Goal: Information Seeking & Learning: Learn about a topic

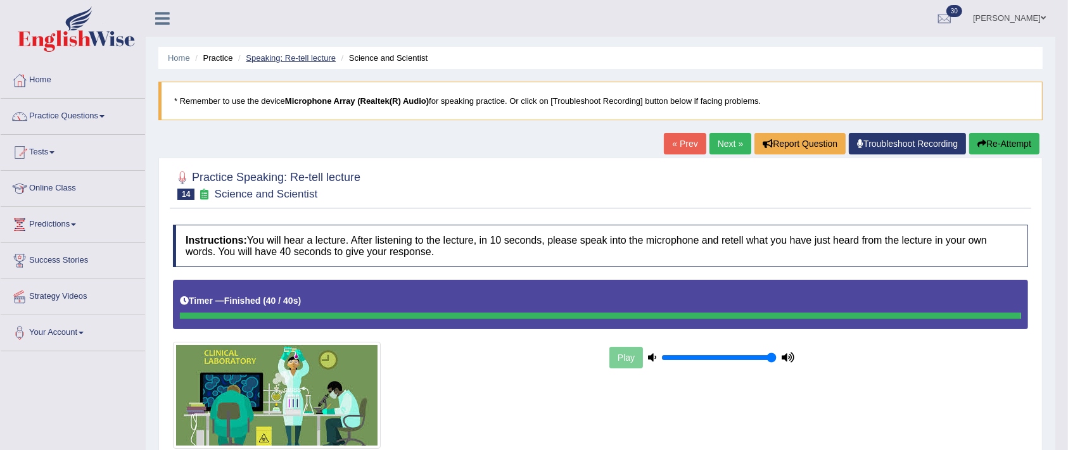
click at [288, 59] on link "Speaking: Re-tell lecture" at bounding box center [291, 58] width 90 height 10
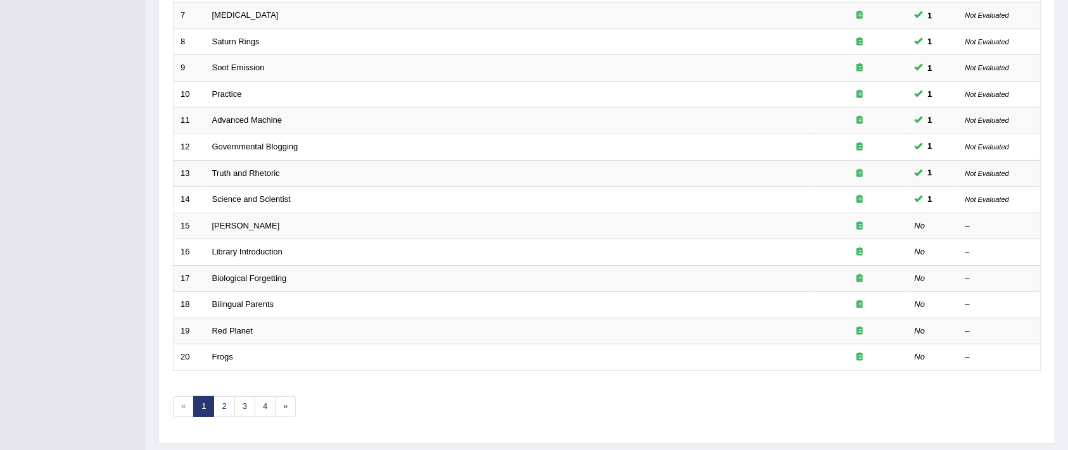
scroll to position [386, 0]
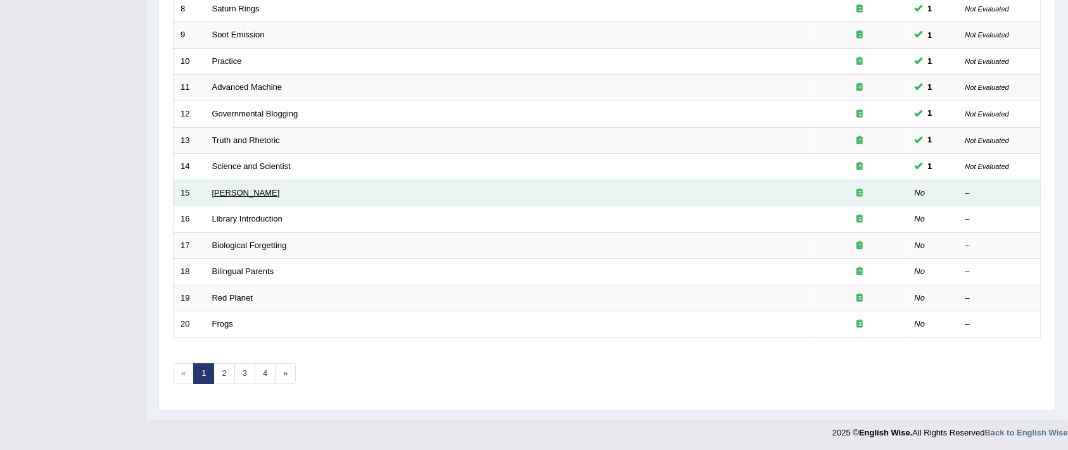
click at [243, 190] on link "Edmund Wilson" at bounding box center [246, 193] width 68 height 10
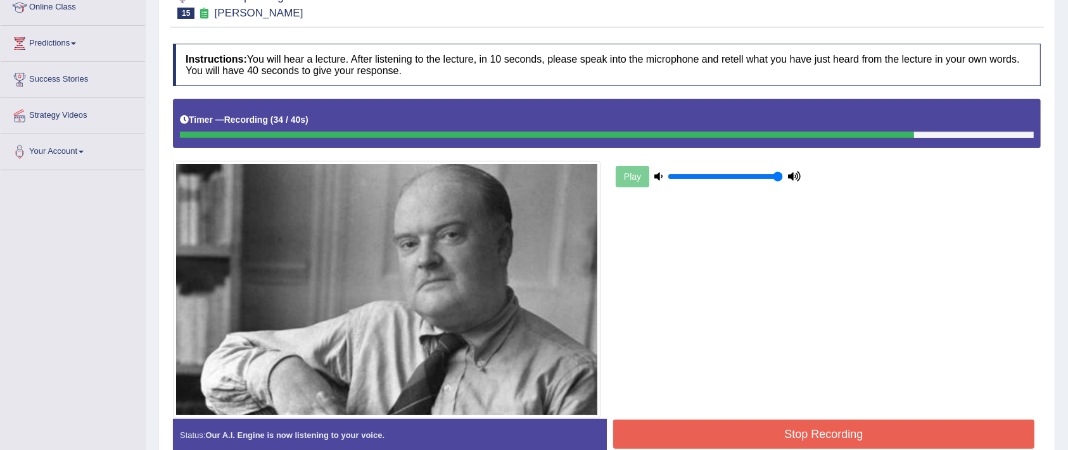
scroll to position [247, 0]
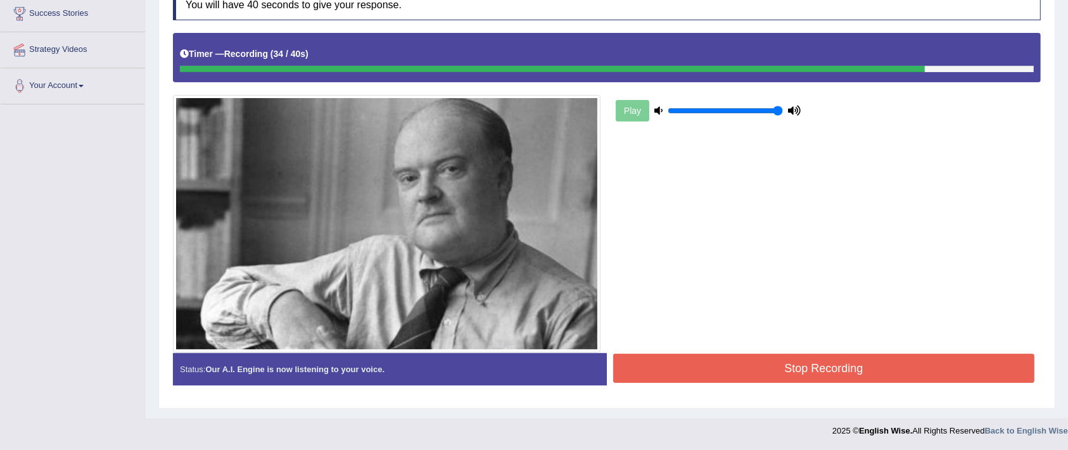
click at [822, 378] on button "Stop Recording" at bounding box center [823, 368] width 421 height 29
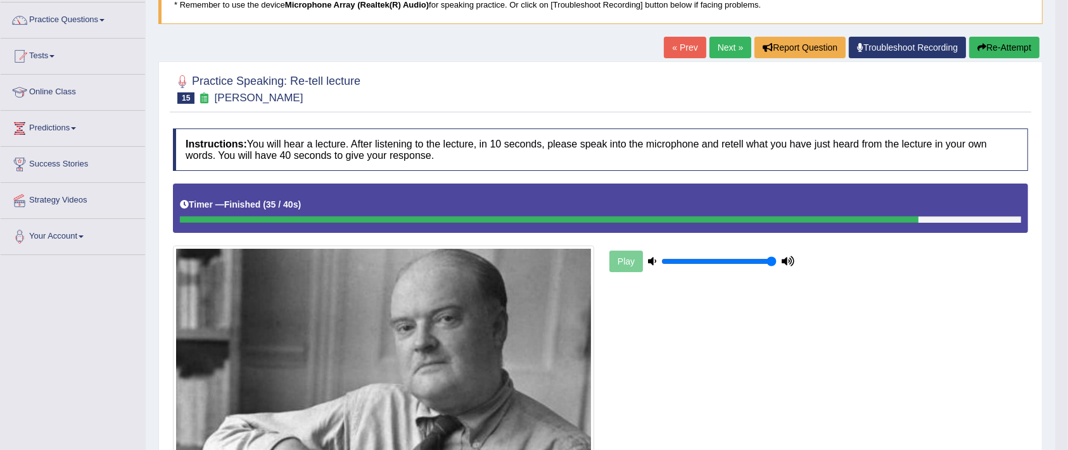
scroll to position [0, 0]
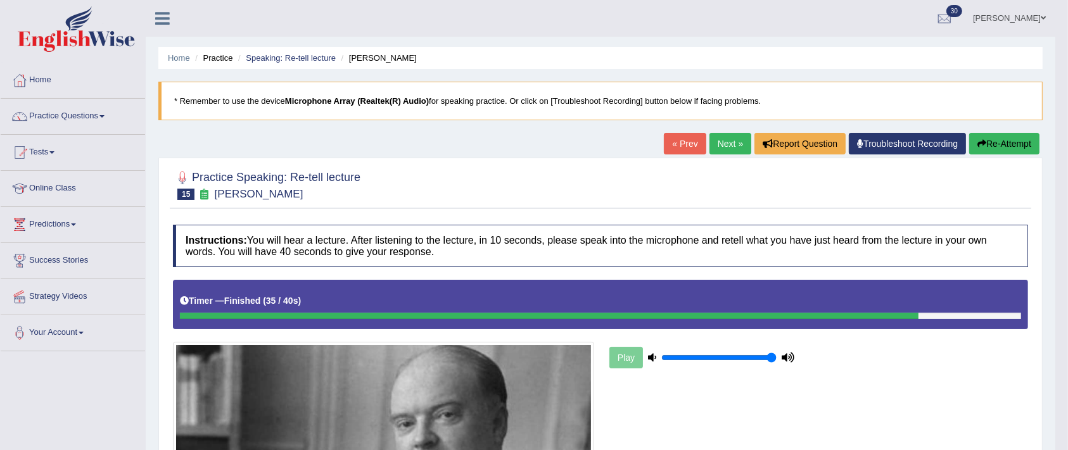
click at [92, 106] on link "Practice Questions" at bounding box center [73, 115] width 144 height 32
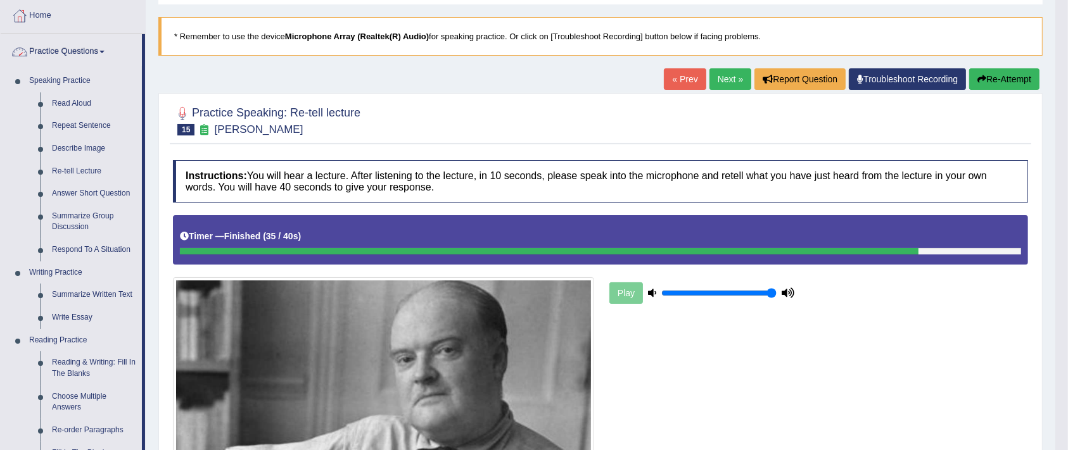
scroll to position [66, 0]
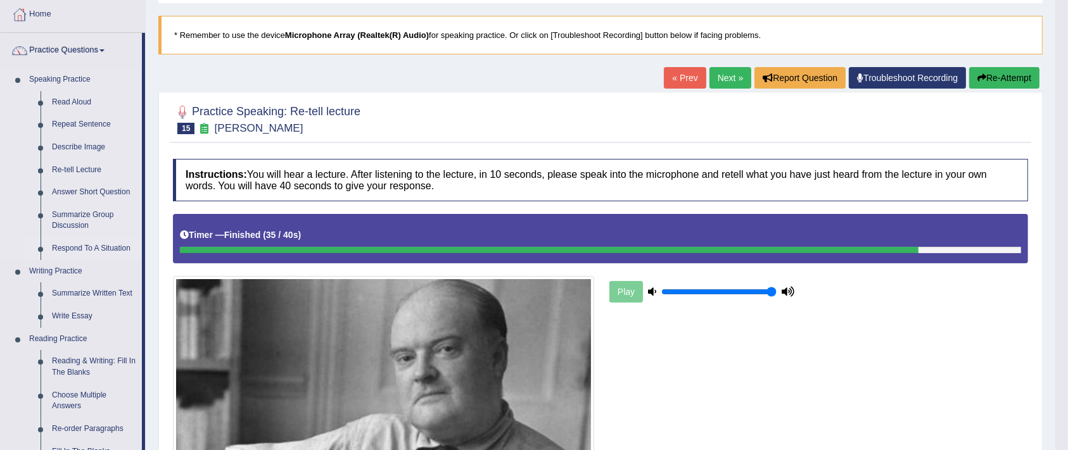
click at [106, 248] on link "Respond To A Situation" at bounding box center [94, 249] width 96 height 23
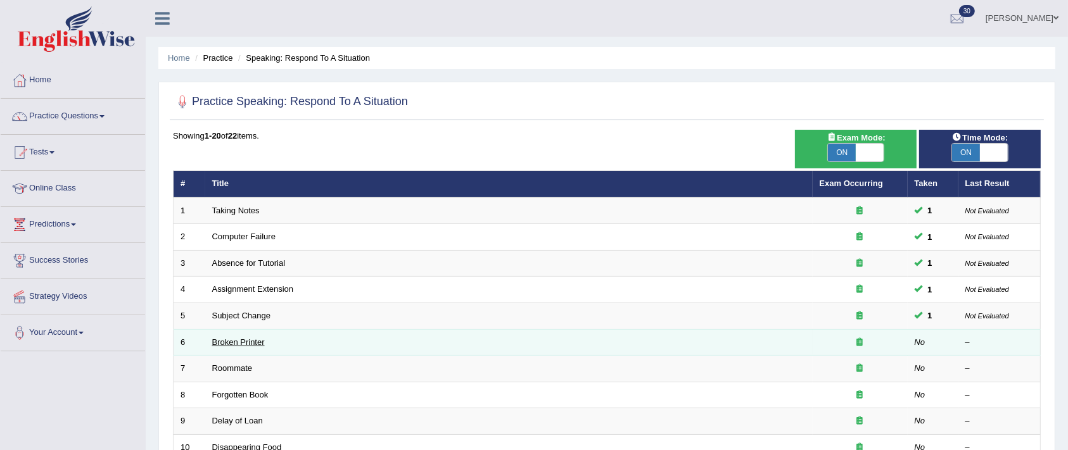
click at [248, 341] on link "Broken Printer" at bounding box center [238, 343] width 53 height 10
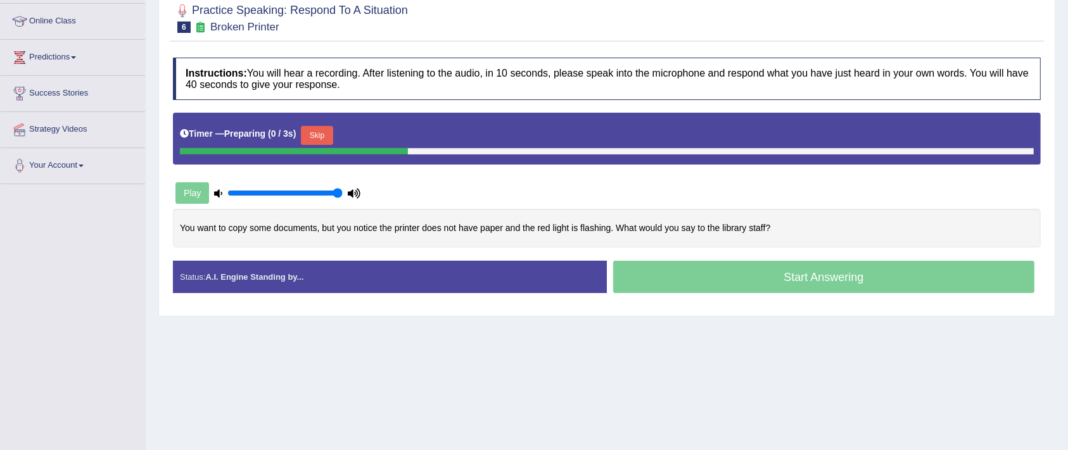
scroll to position [177, 0]
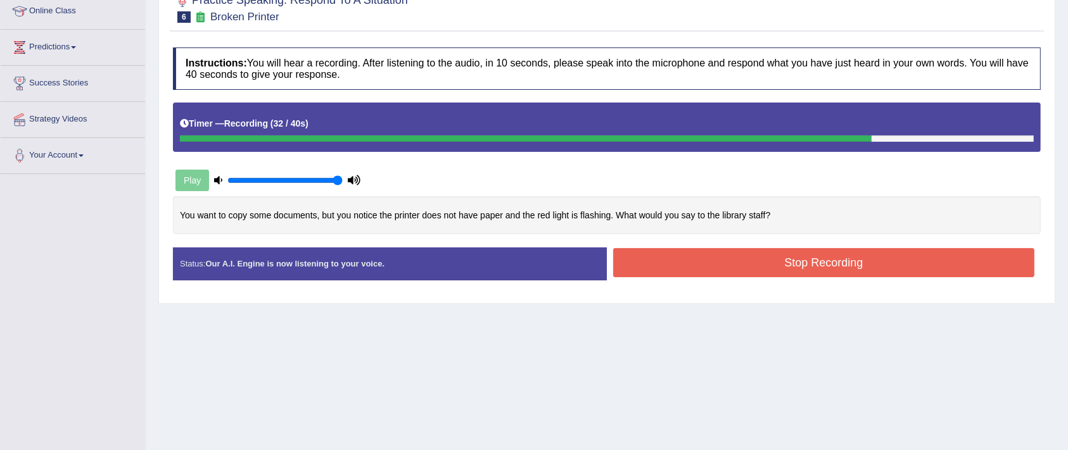
click at [860, 263] on button "Stop Recording" at bounding box center [823, 262] width 421 height 29
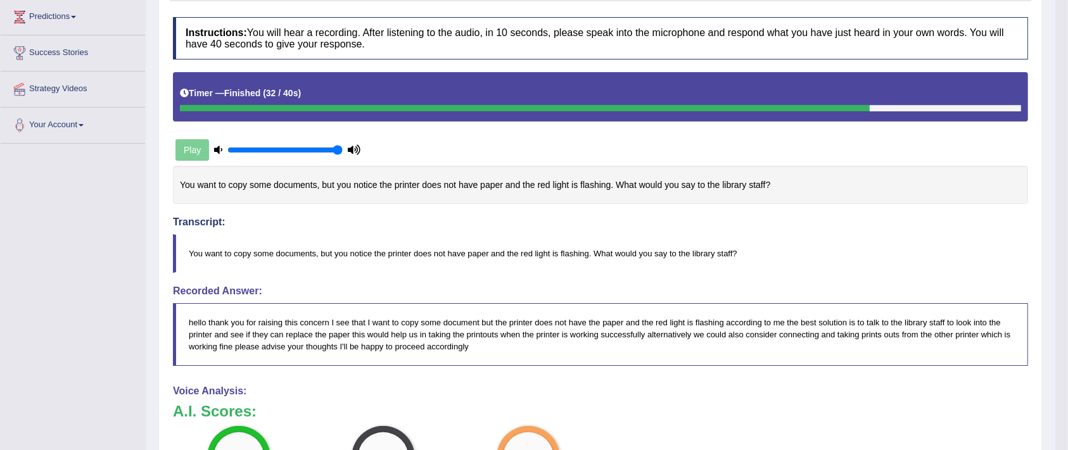
scroll to position [0, 0]
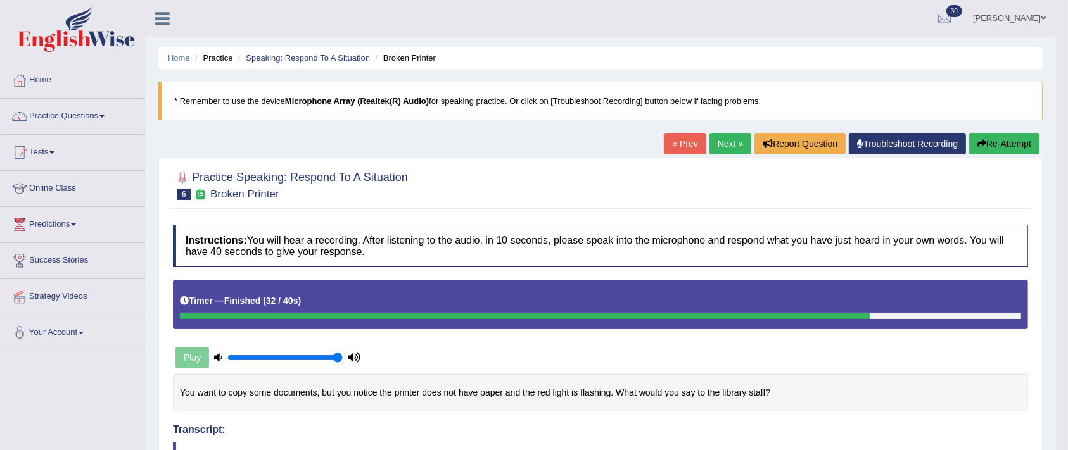
click at [87, 118] on link "Practice Questions" at bounding box center [73, 115] width 144 height 32
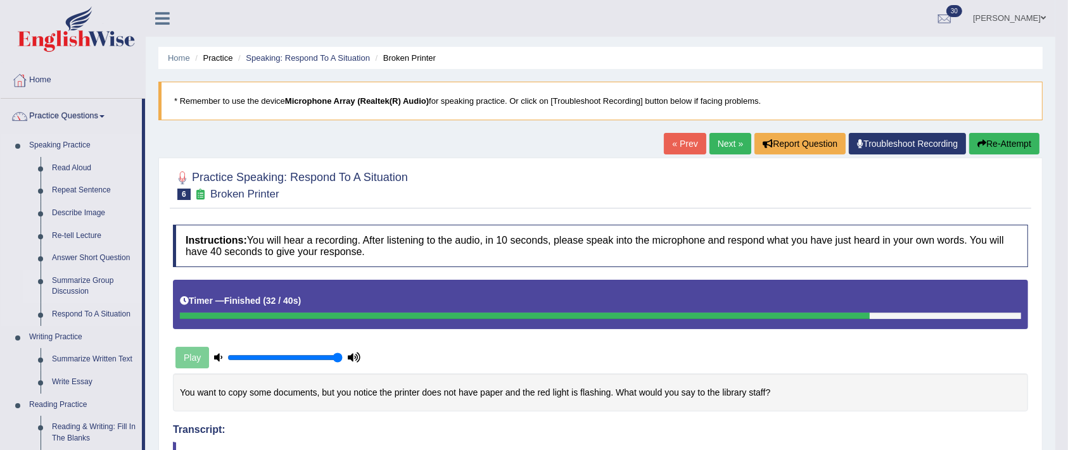
click at [80, 283] on link "Summarize Group Discussion" at bounding box center [94, 287] width 96 height 34
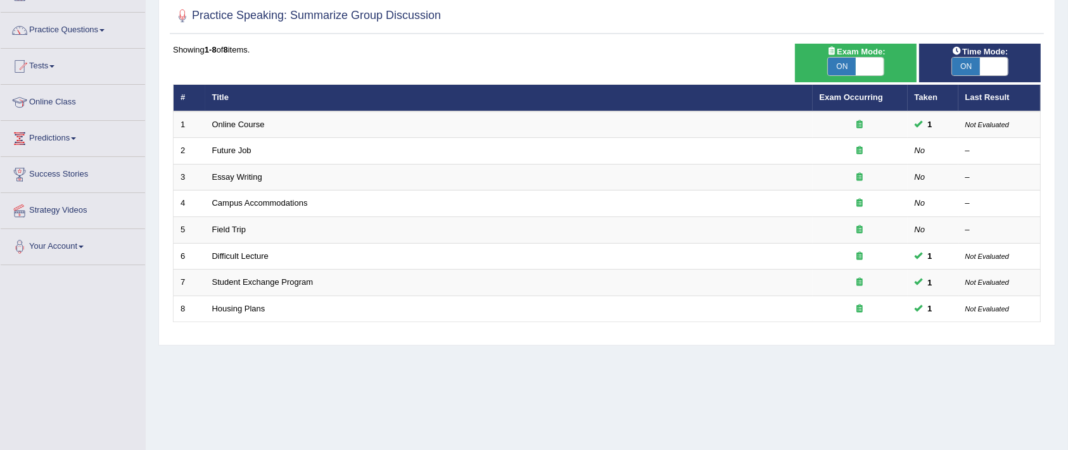
scroll to position [86, 0]
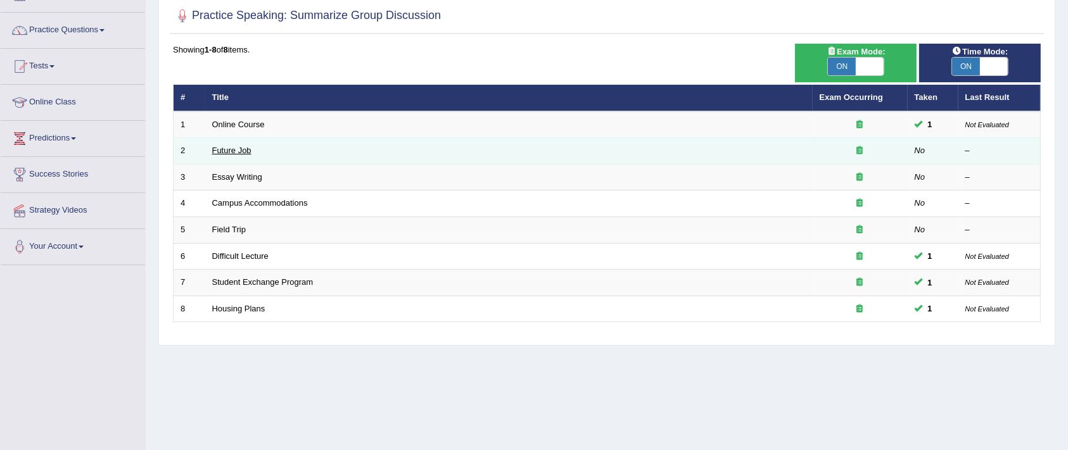
click at [227, 151] on link "Future Job" at bounding box center [231, 151] width 39 height 10
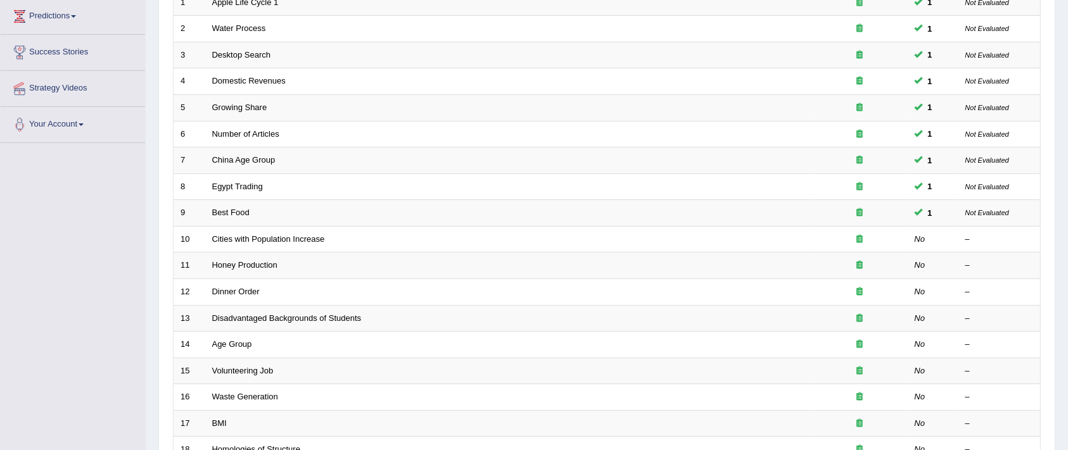
scroll to position [218, 0]
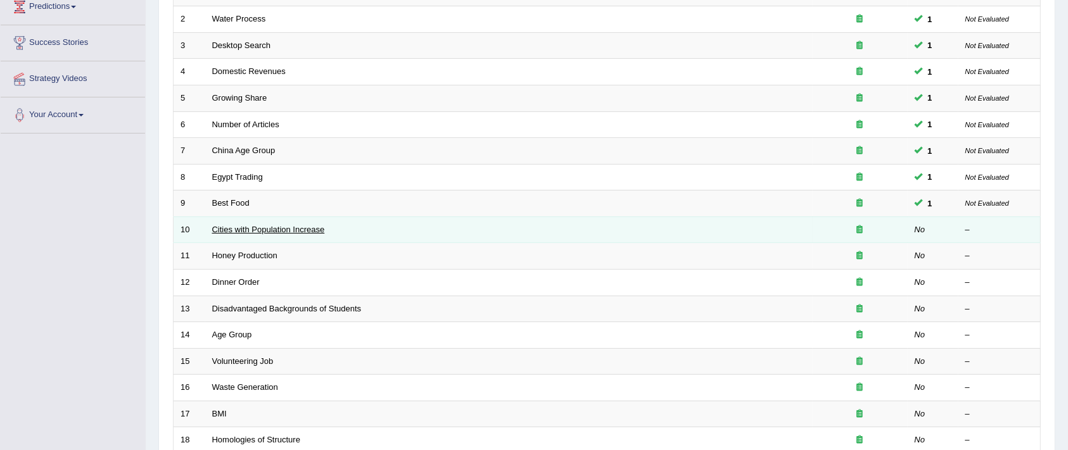
click at [274, 232] on link "Cities with Population Increase" at bounding box center [268, 230] width 113 height 10
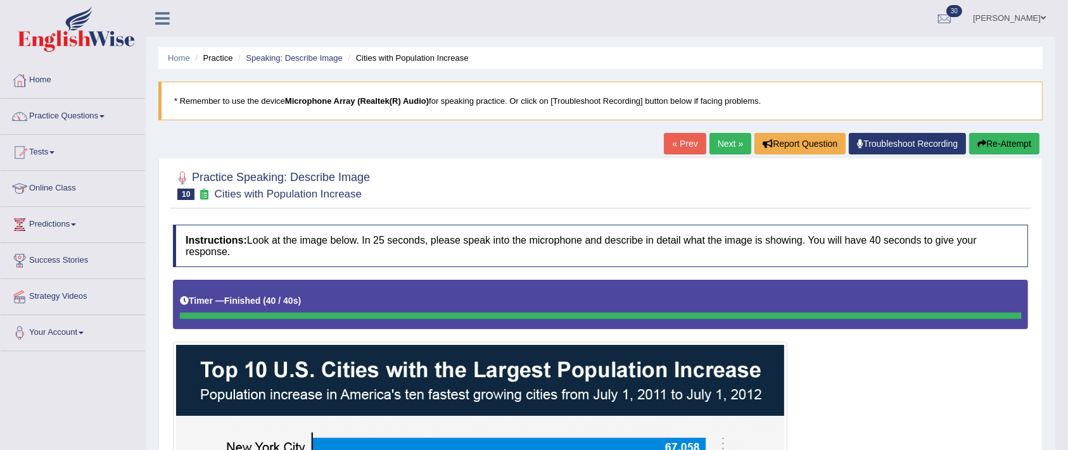
click at [721, 144] on link "Next »" at bounding box center [730, 144] width 42 height 22
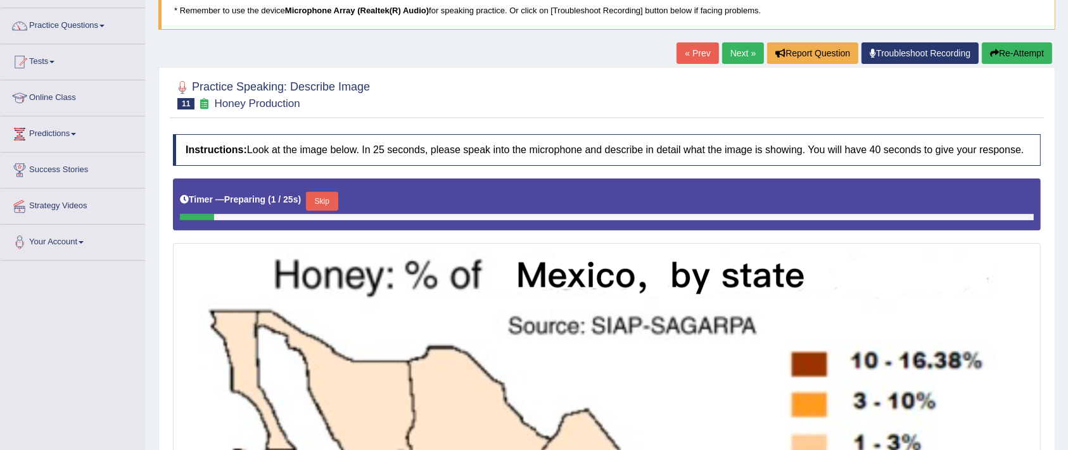
scroll to position [91, 0]
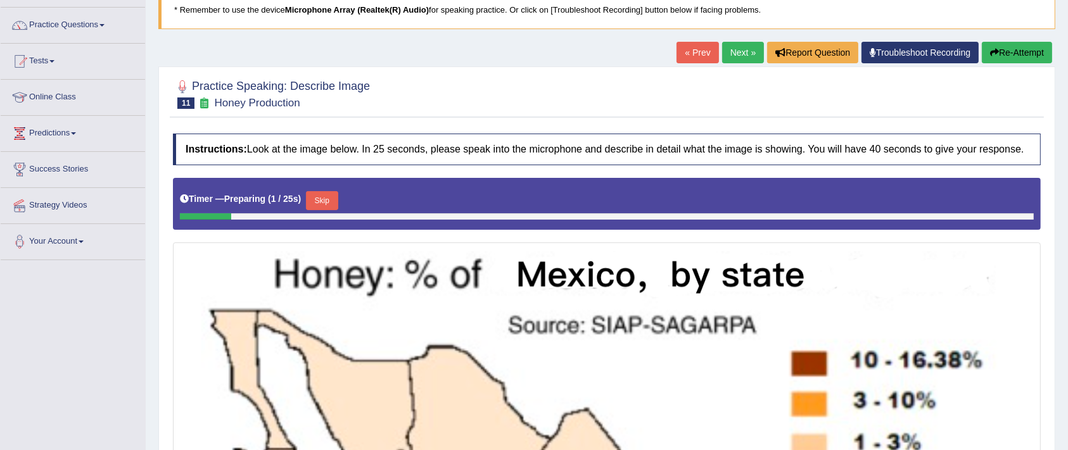
click at [730, 58] on link "Next »" at bounding box center [743, 53] width 42 height 22
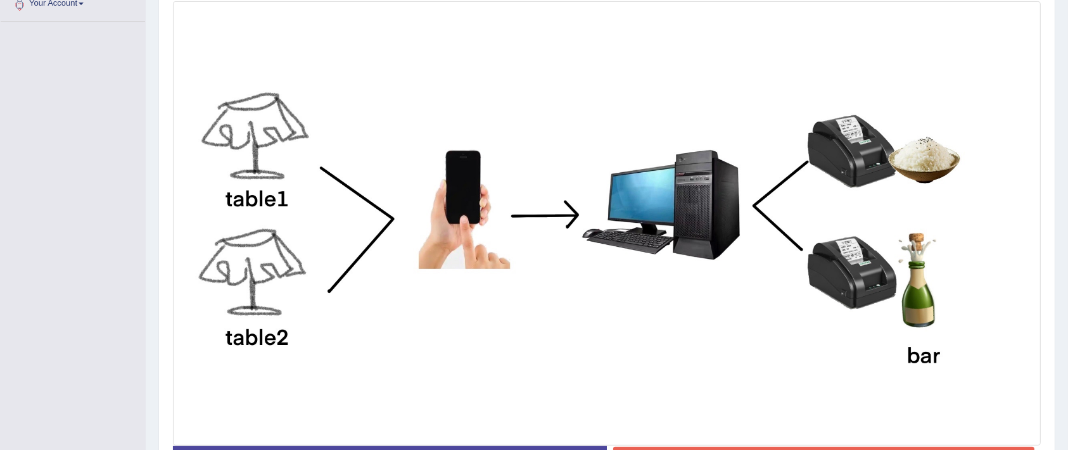
scroll to position [385, 0]
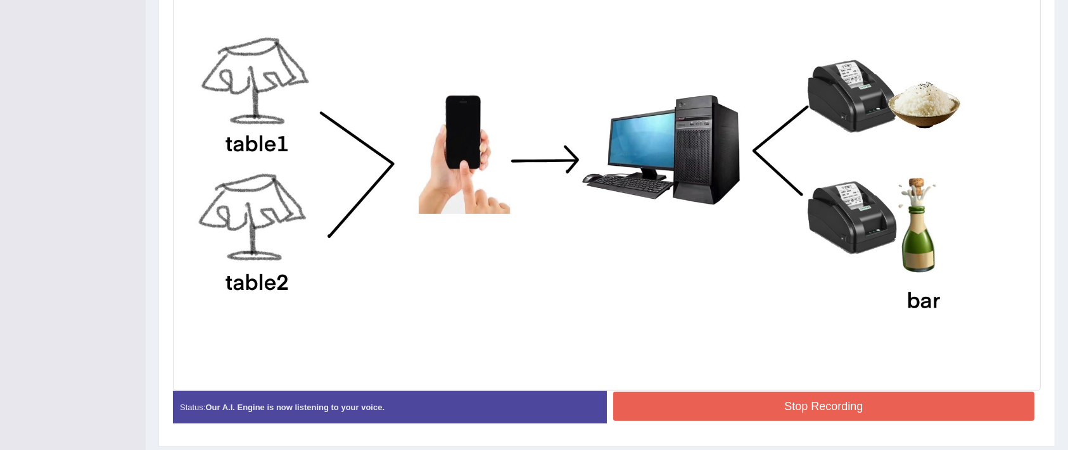
click at [785, 414] on button "Stop Recording" at bounding box center [823, 406] width 421 height 29
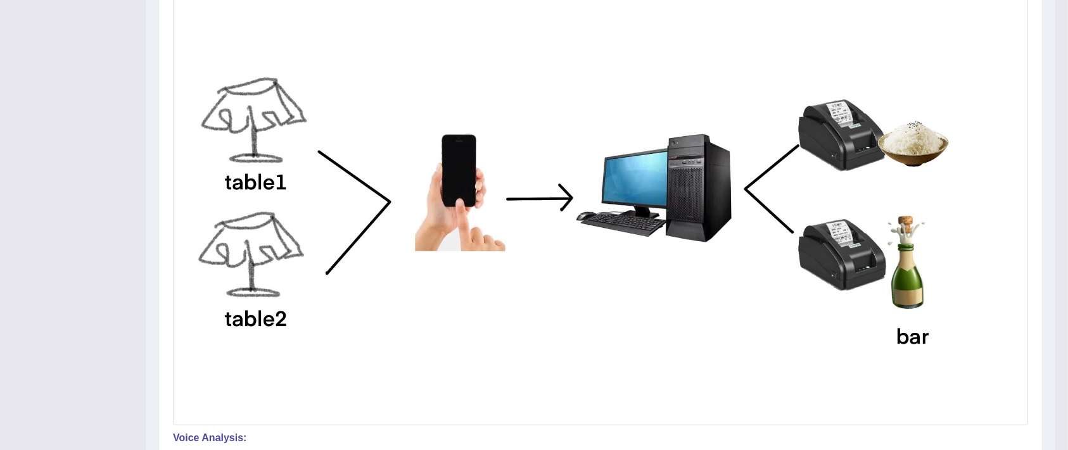
scroll to position [354, 0]
